Goal: Task Accomplishment & Management: Use online tool/utility

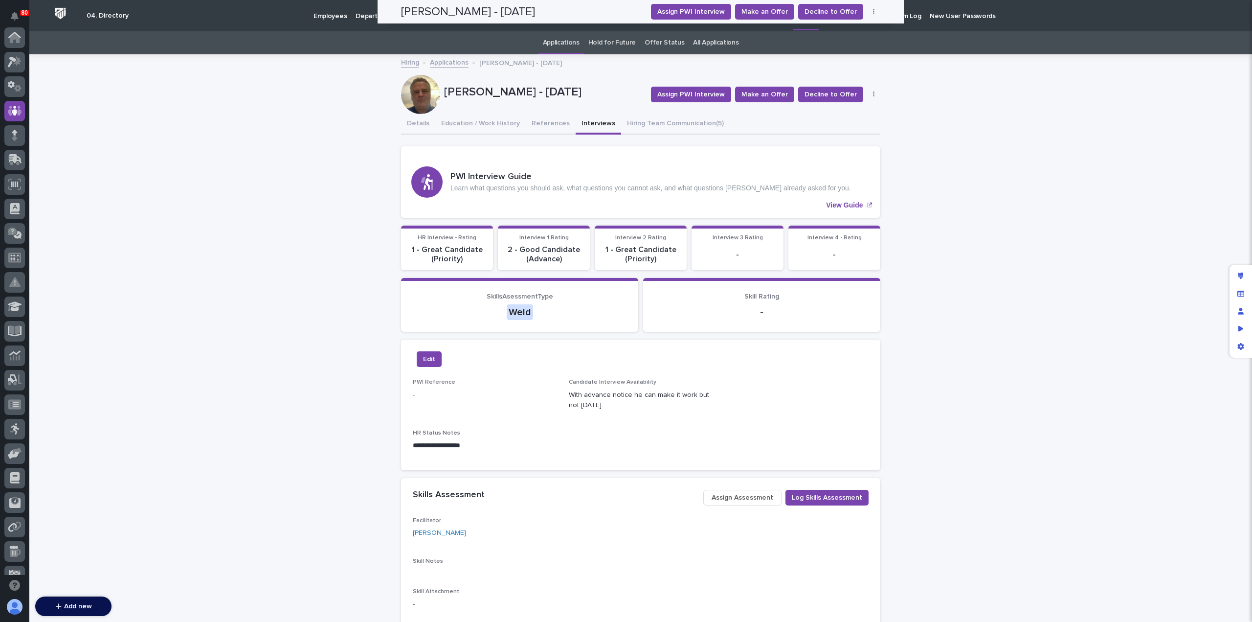
scroll to position [73, 0]
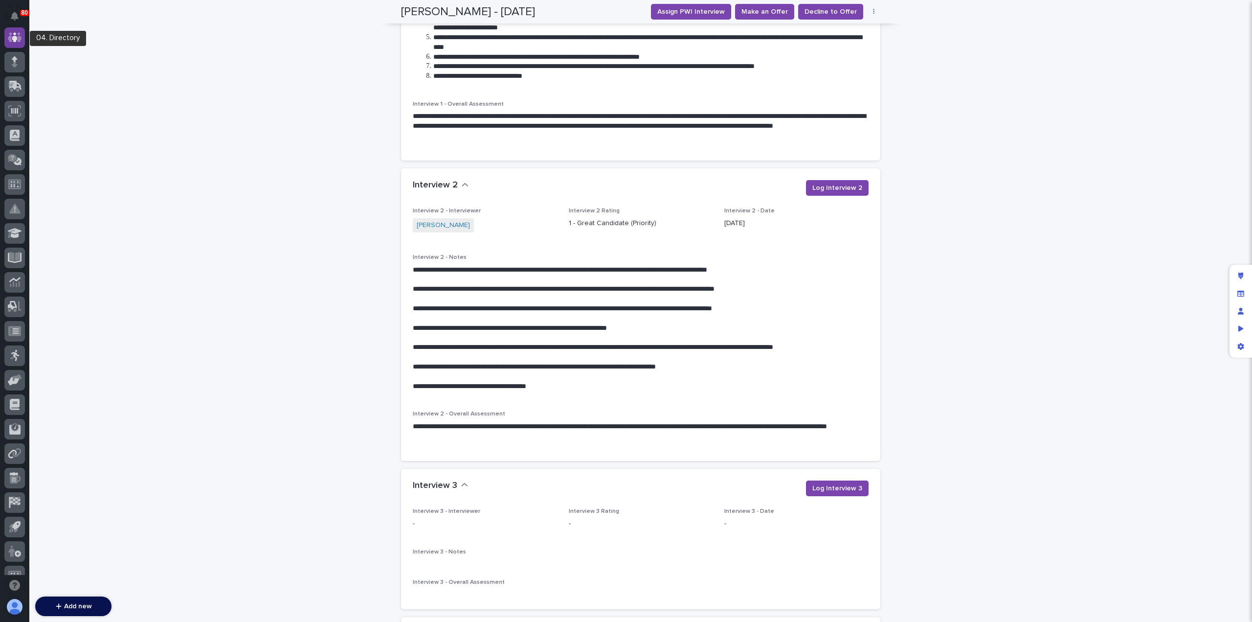
click at [14, 38] on icon at bounding box center [15, 37] width 6 height 10
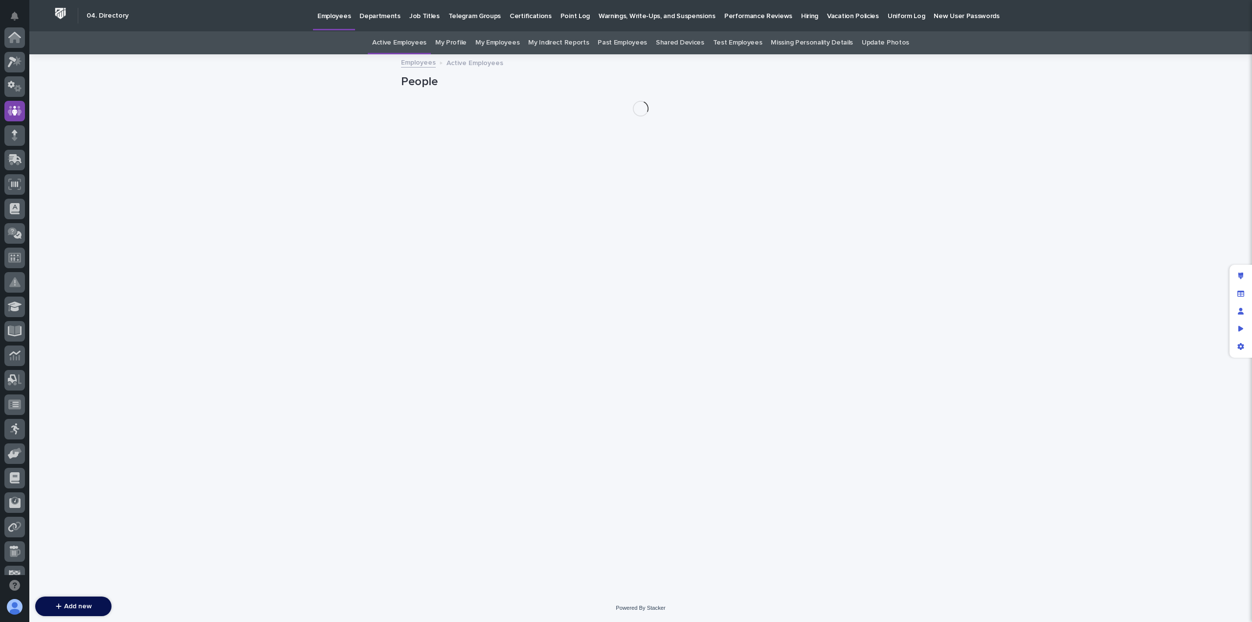
scroll to position [73, 0]
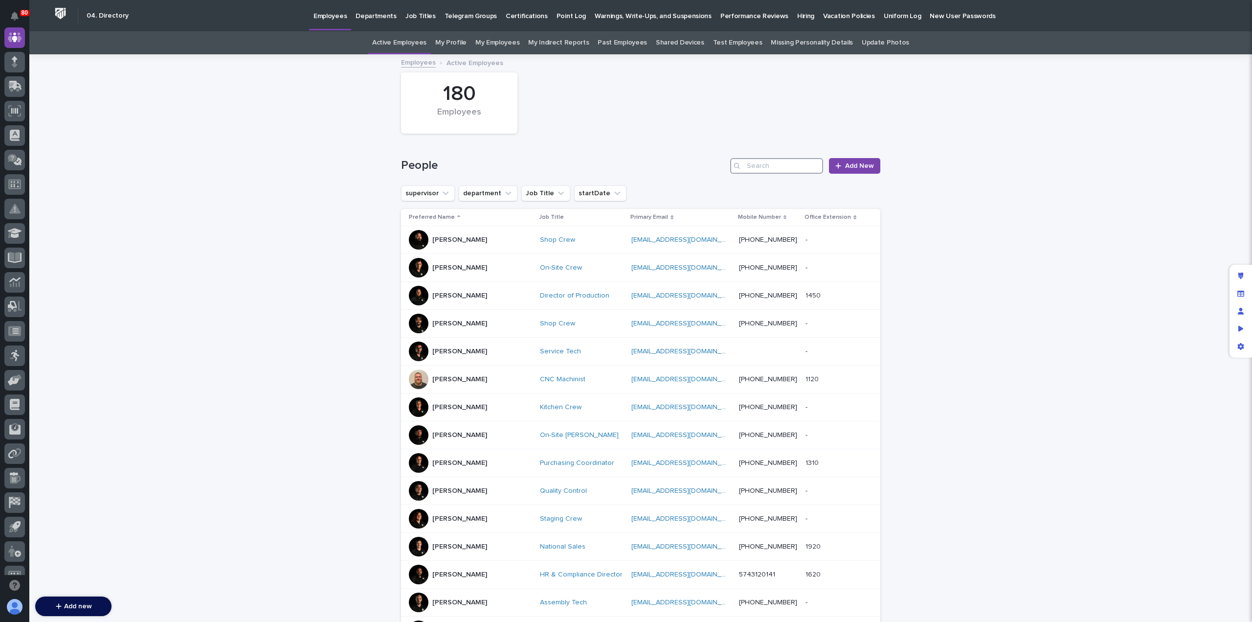
click at [754, 168] on input "Search" at bounding box center [776, 166] width 93 height 16
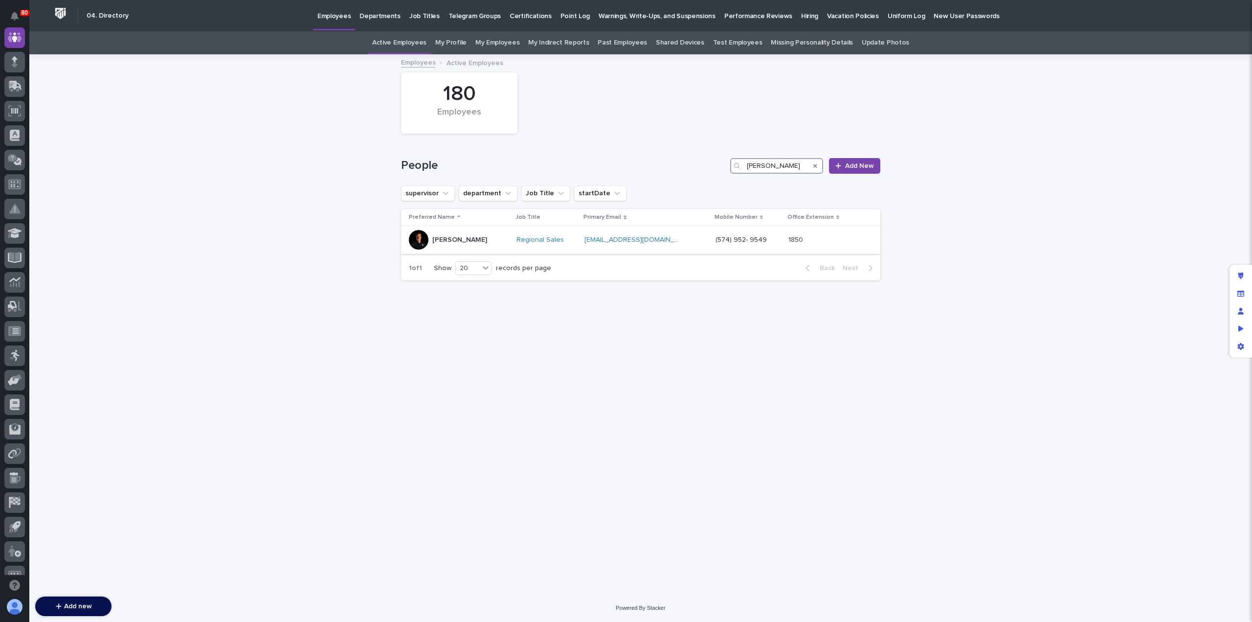
type input "[PERSON_NAME]"
click at [475, 239] on div "[PERSON_NAME]" at bounding box center [459, 240] width 100 height 20
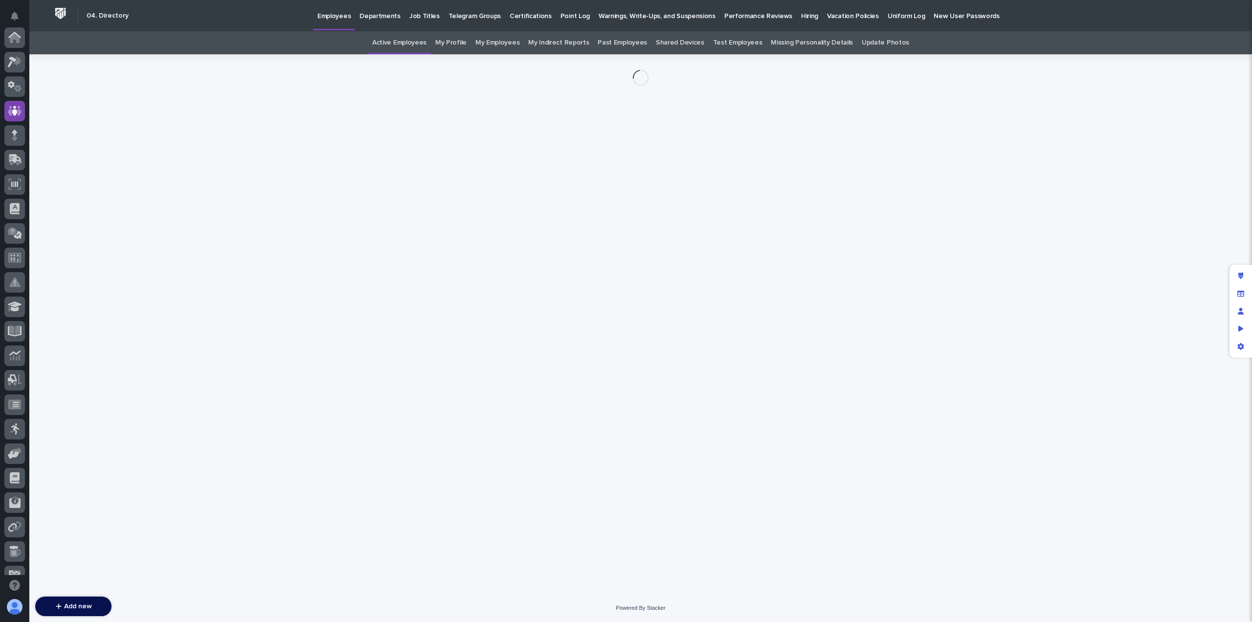
scroll to position [73, 0]
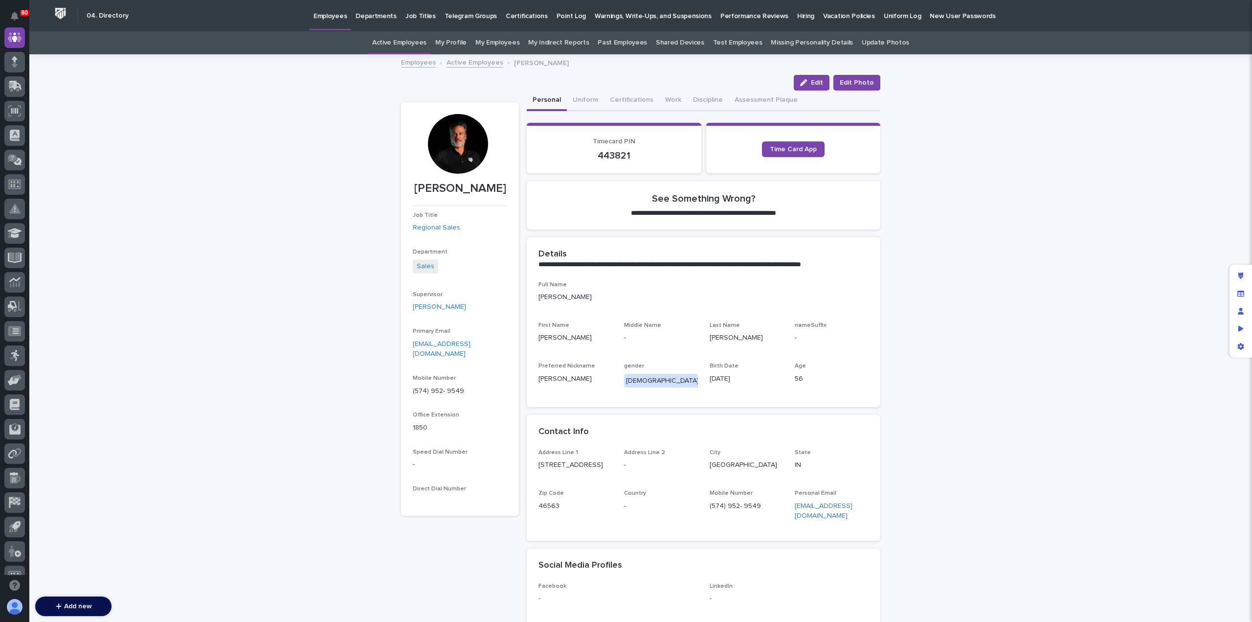
click at [797, 13] on p "Hiring" at bounding box center [805, 10] width 17 height 21
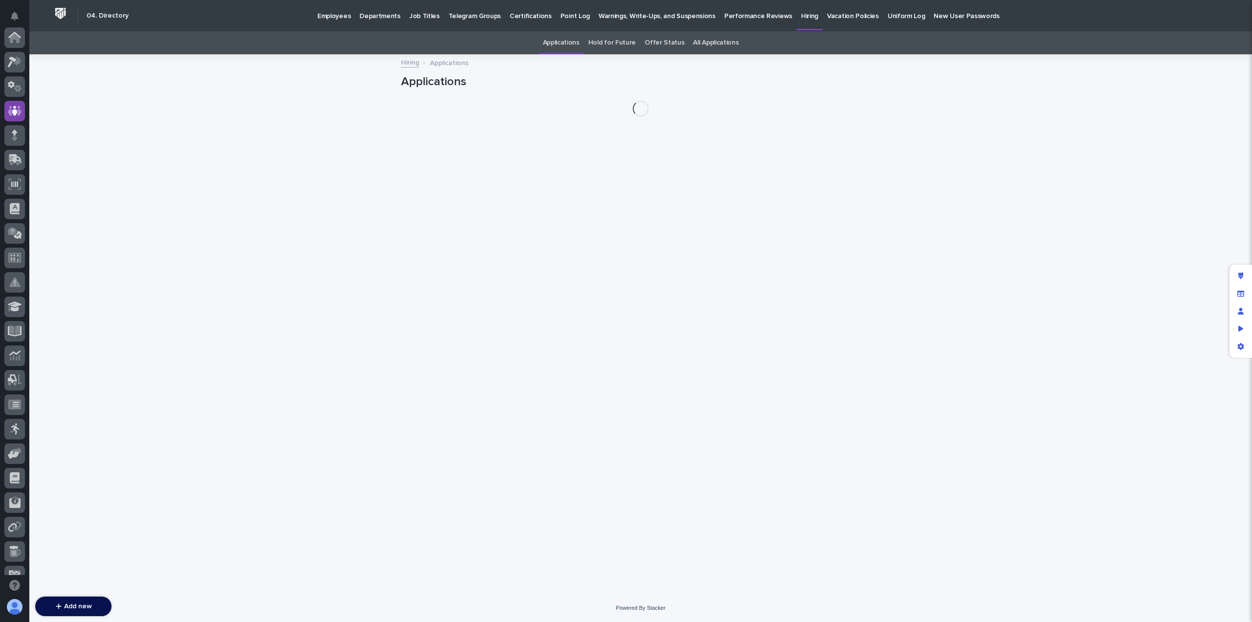
scroll to position [73, 0]
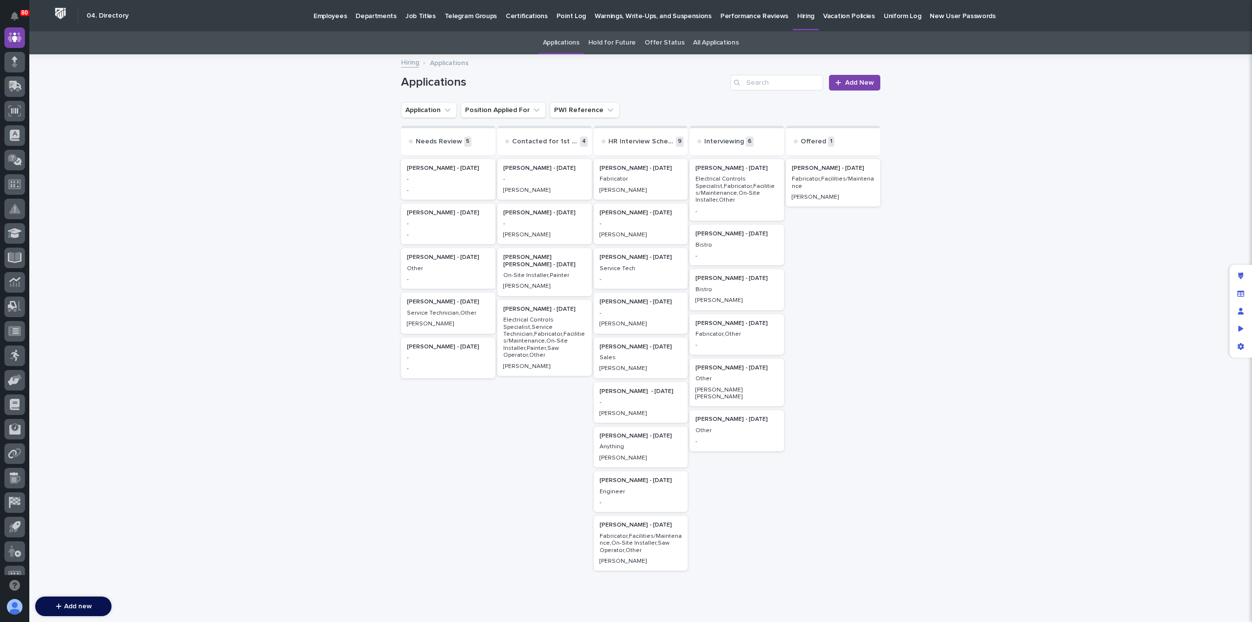
click at [624, 359] on p "Sales" at bounding box center [641, 357] width 83 height 7
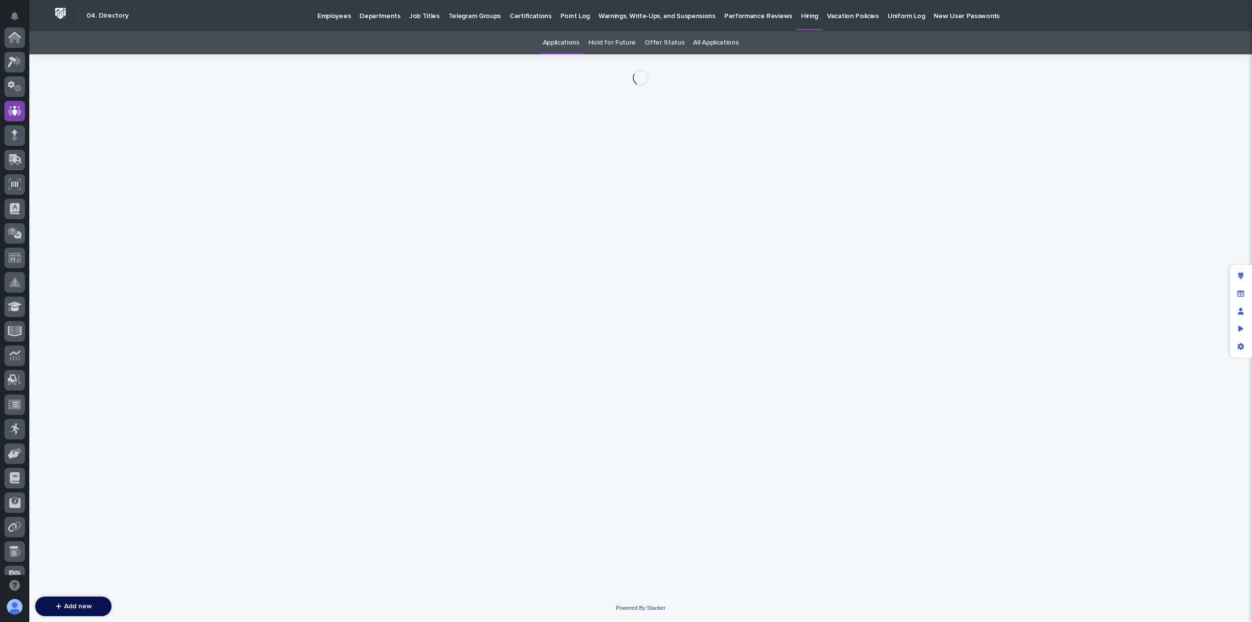
scroll to position [73, 0]
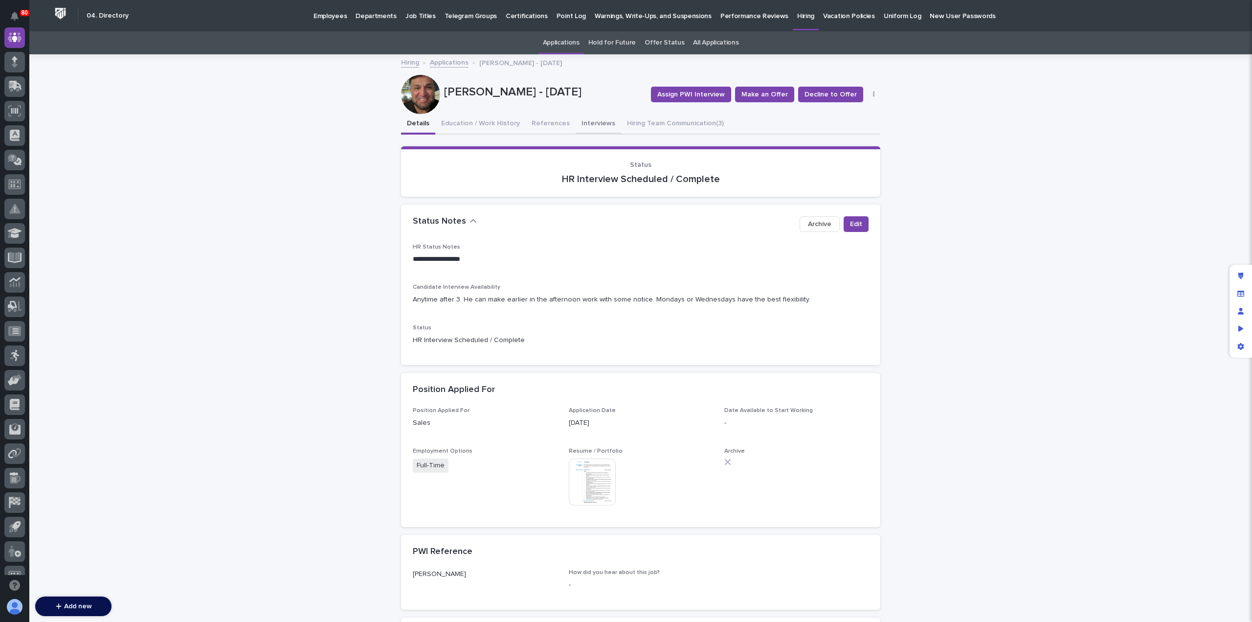
click at [585, 120] on button "Interviews" at bounding box center [598, 124] width 45 height 21
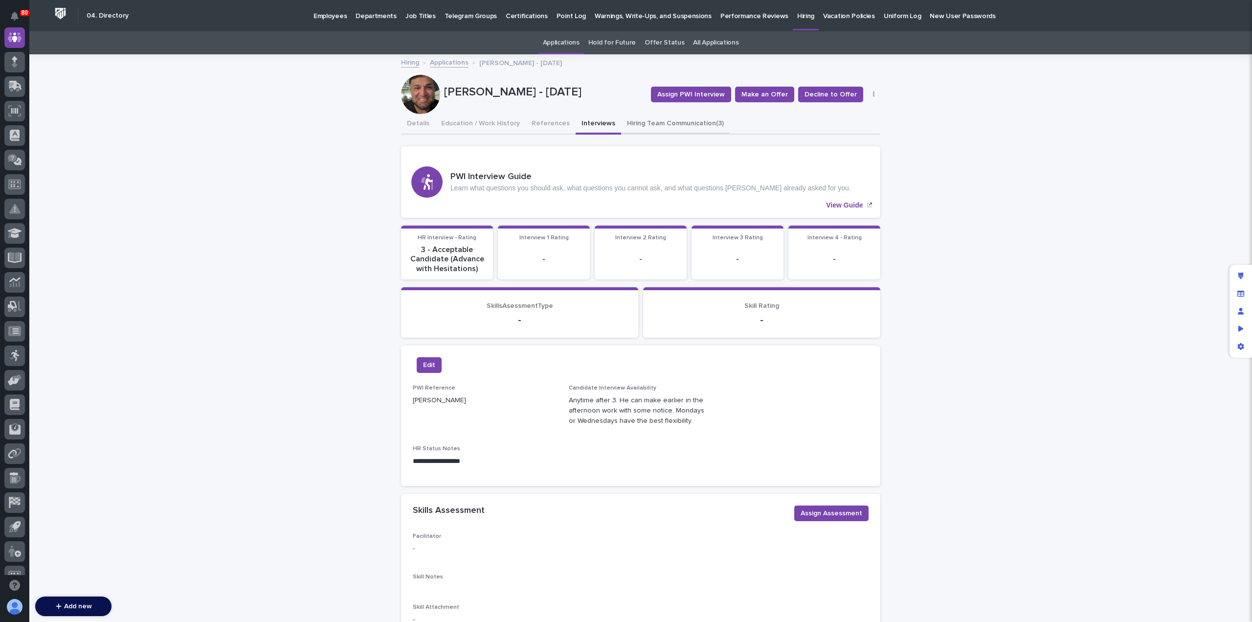
click at [655, 131] on button "Hiring Team Communication (3)" at bounding box center [675, 124] width 109 height 21
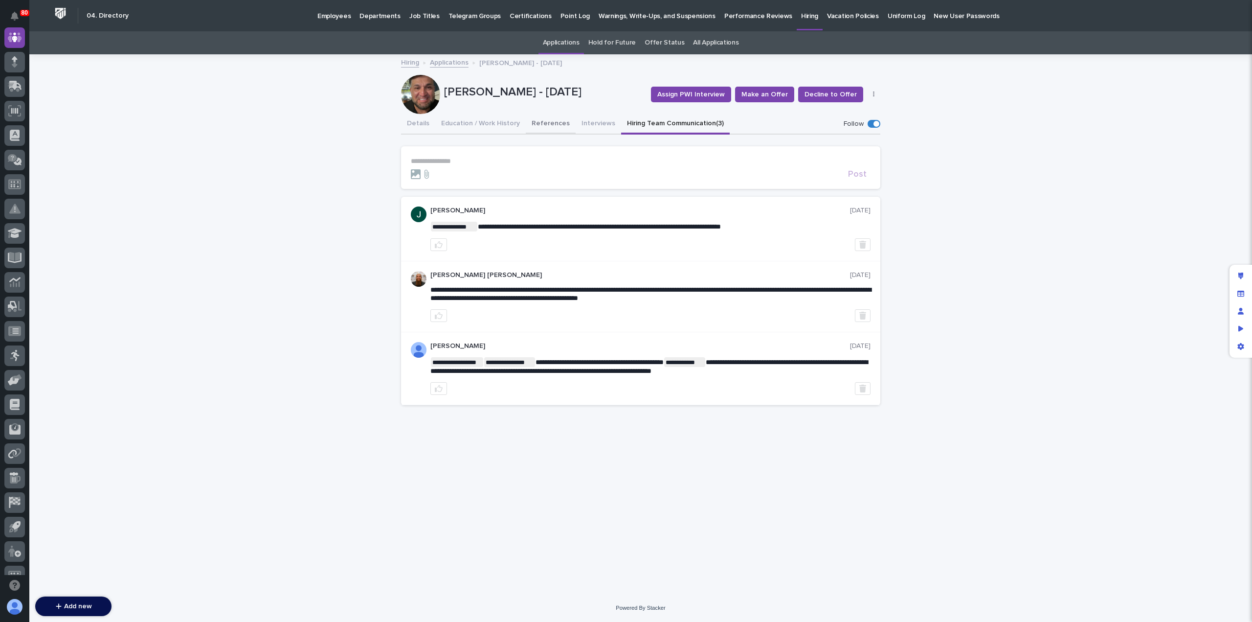
click at [546, 121] on button "References" at bounding box center [551, 124] width 50 height 21
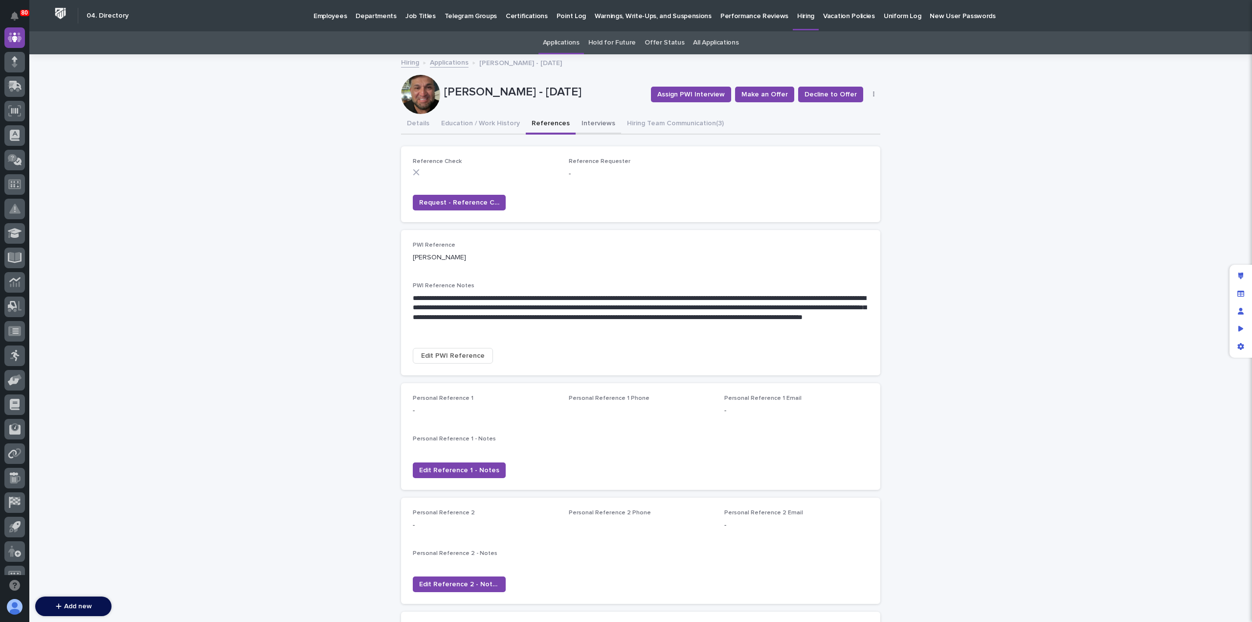
click at [589, 125] on button "Interviews" at bounding box center [598, 124] width 45 height 21
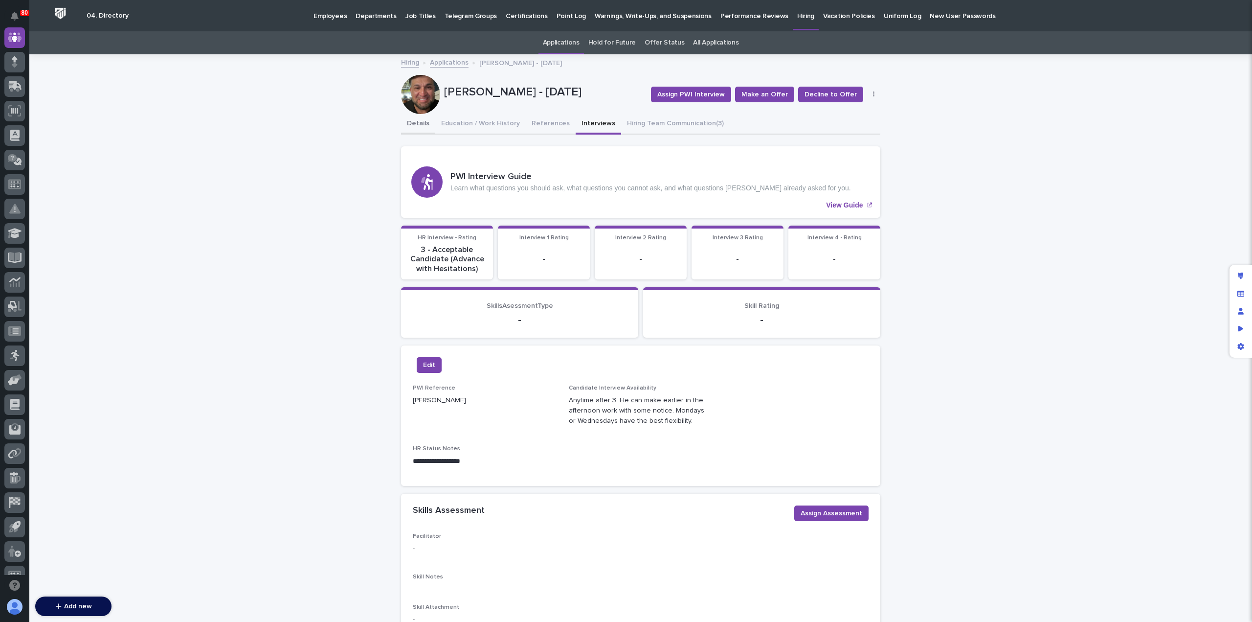
click at [420, 125] on button "Details" at bounding box center [418, 124] width 34 height 21
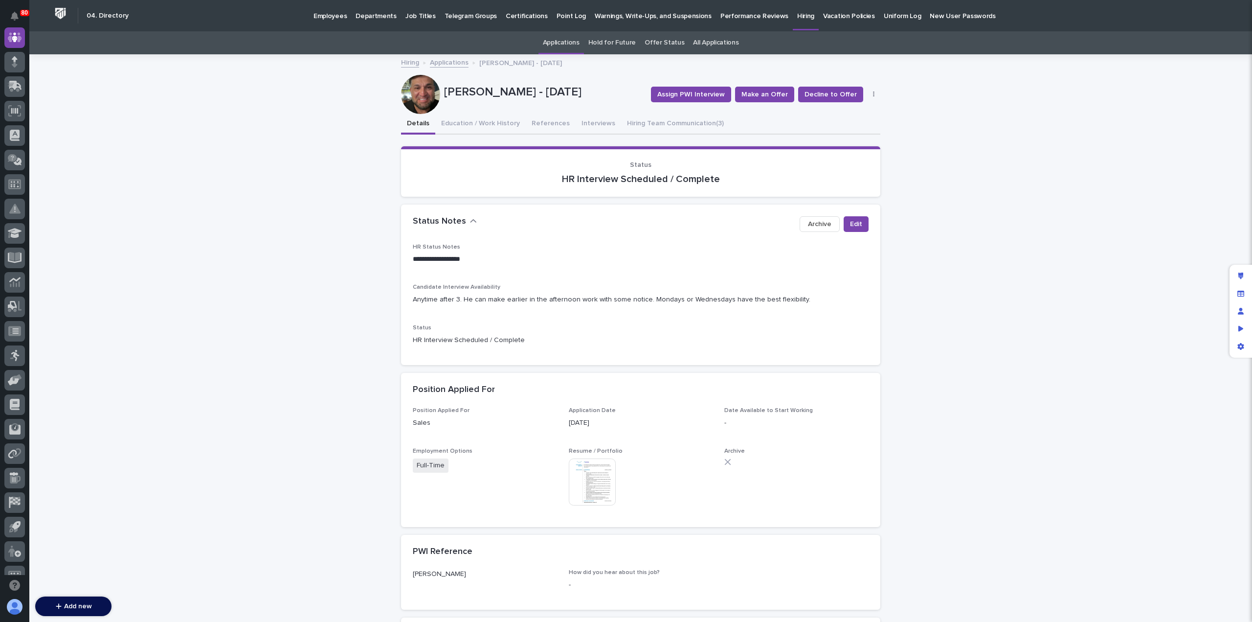
click at [443, 62] on link "Applications" at bounding box center [449, 61] width 39 height 11
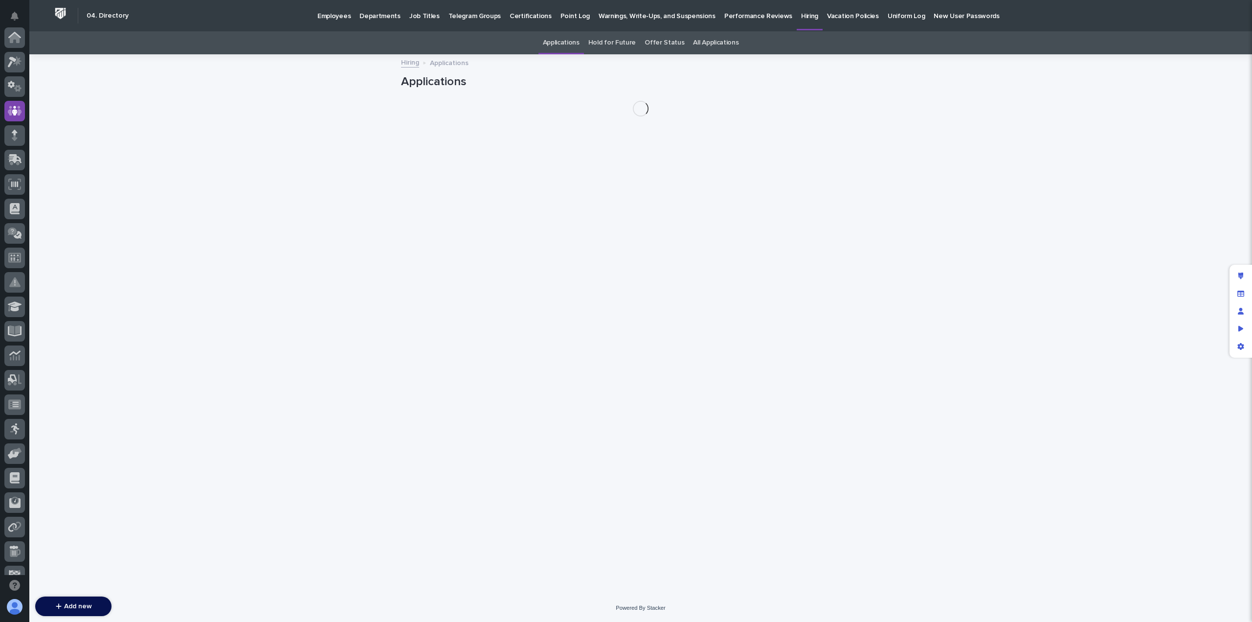
scroll to position [73, 0]
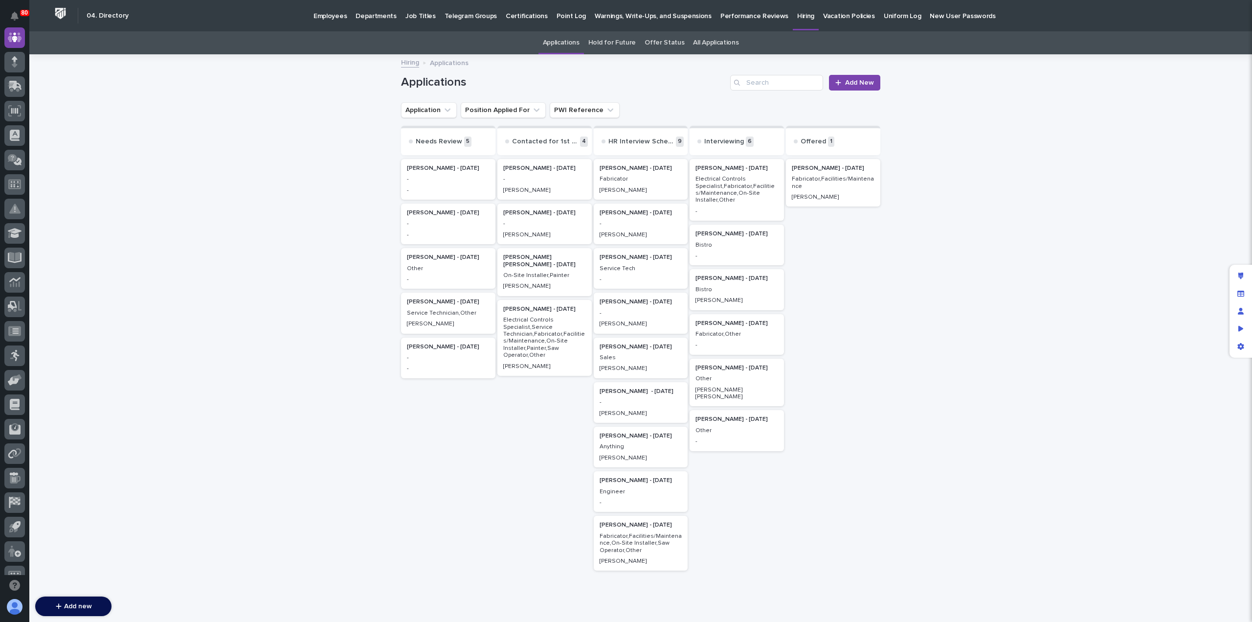
click at [734, 189] on p "Electrical Controls Specialist,Fabricator,Facilities/Maintenance,On-Site Instal…" at bounding box center [736, 190] width 83 height 28
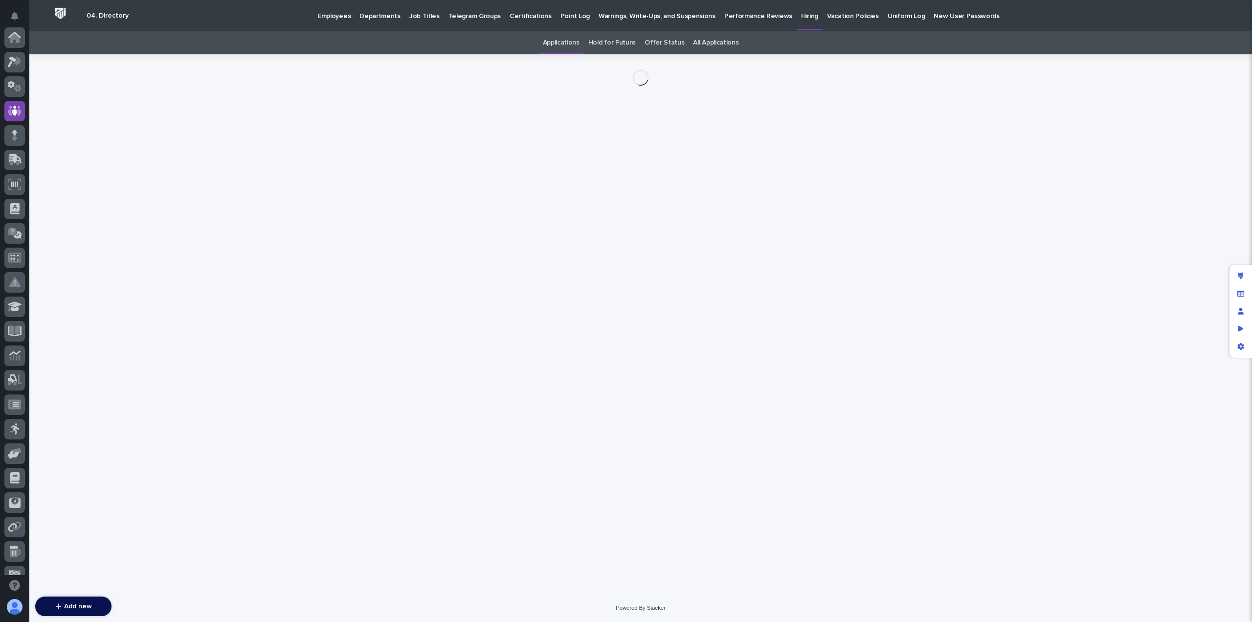
scroll to position [73, 0]
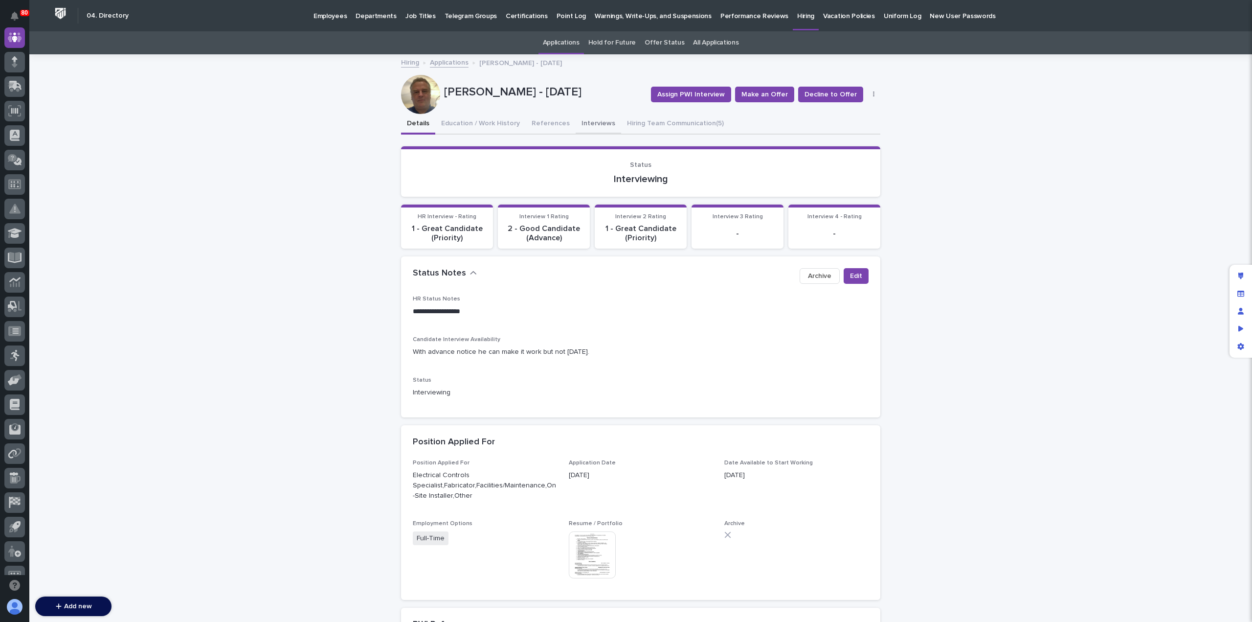
click at [579, 123] on button "Interviews" at bounding box center [598, 124] width 45 height 21
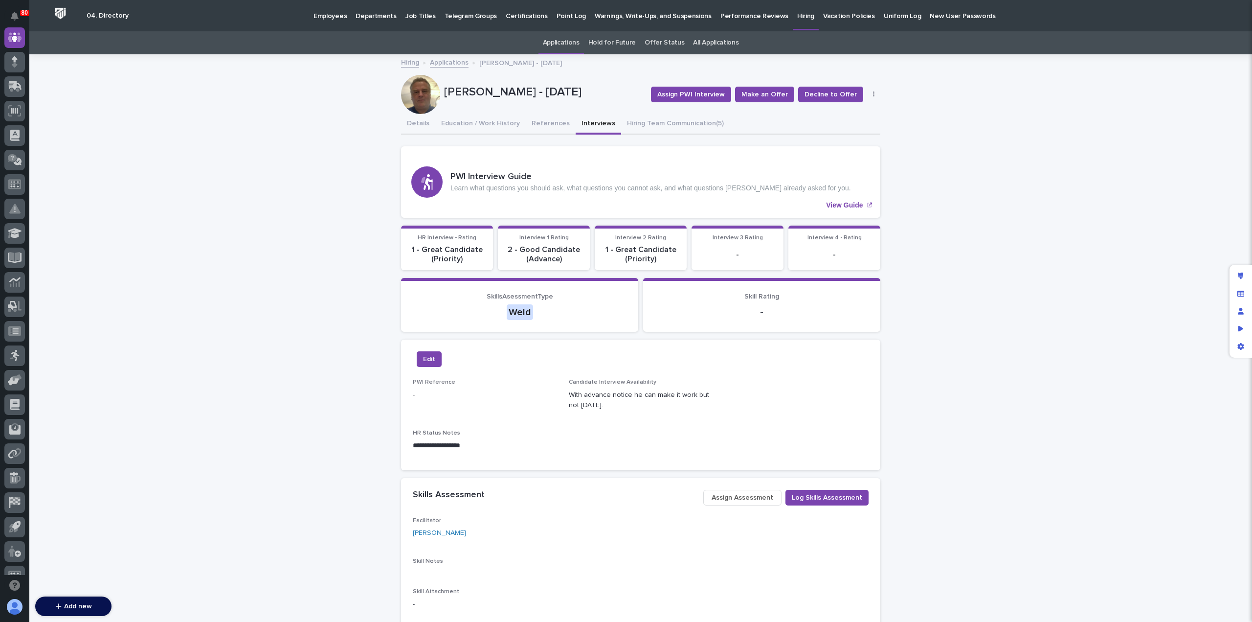
click at [436, 65] on link "Applications" at bounding box center [449, 61] width 39 height 11
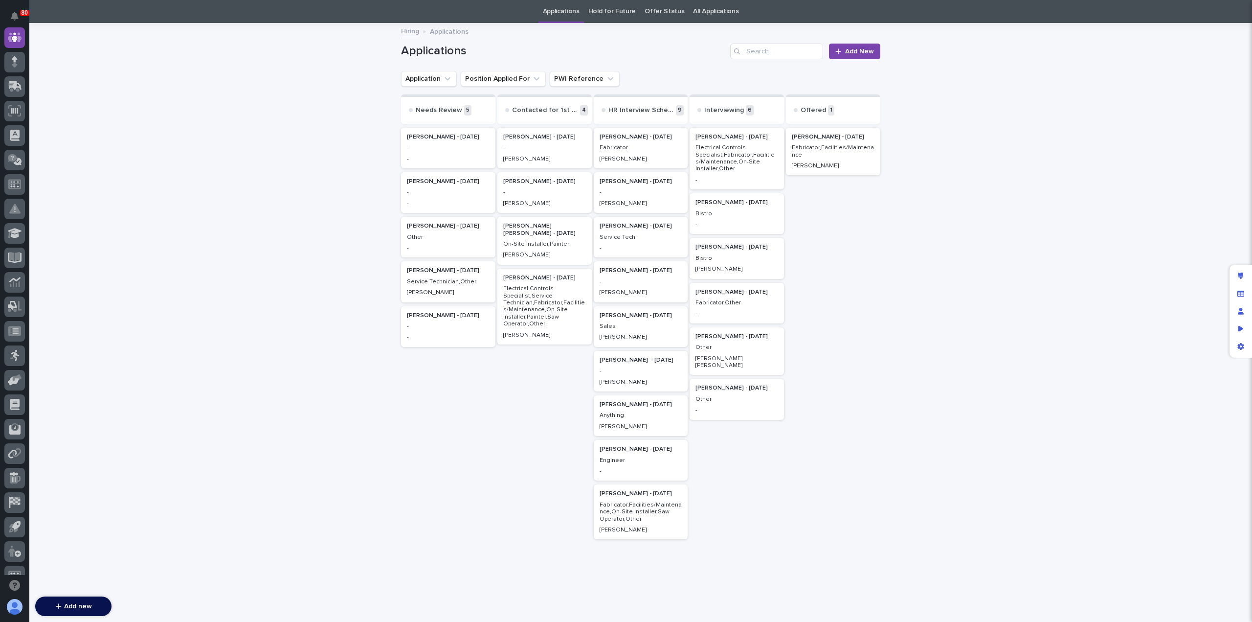
scroll to position [31, 0]
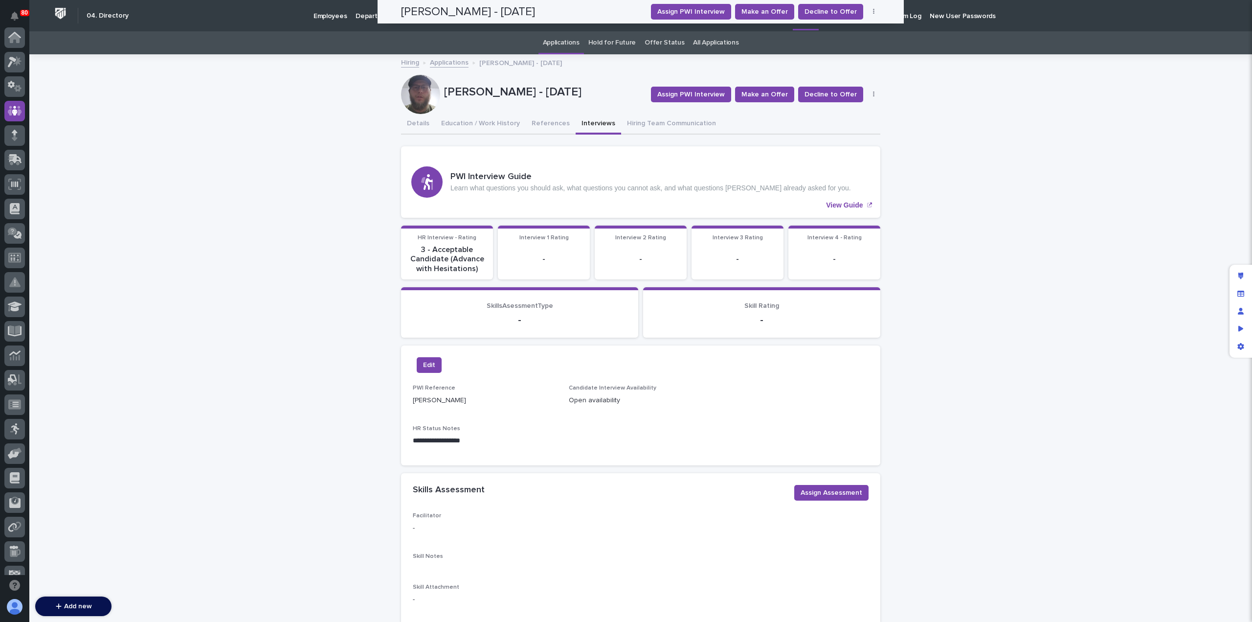
scroll to position [73, 0]
